Goal: Information Seeking & Learning: Check status

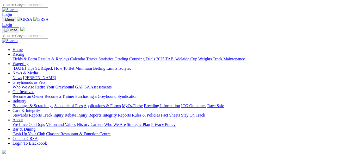
click at [26, 99] on link "Industry" at bounding box center [19, 101] width 14 height 4
click at [53, 104] on link "Bookings & Scratchings" at bounding box center [32, 106] width 41 height 4
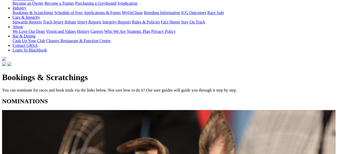
scroll to position [78, 0]
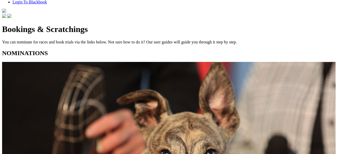
scroll to position [156, 0]
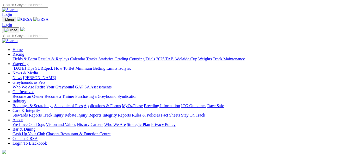
click at [24, 52] on link "Racing" at bounding box center [18, 54] width 12 height 4
click at [69, 57] on link "Results & Replays" at bounding box center [53, 59] width 31 height 4
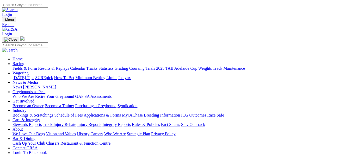
scroll to position [52, 0]
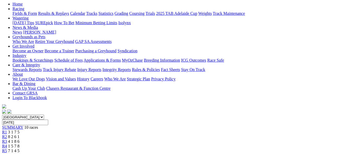
scroll to position [62, 0]
